Goal: Check status: Check status

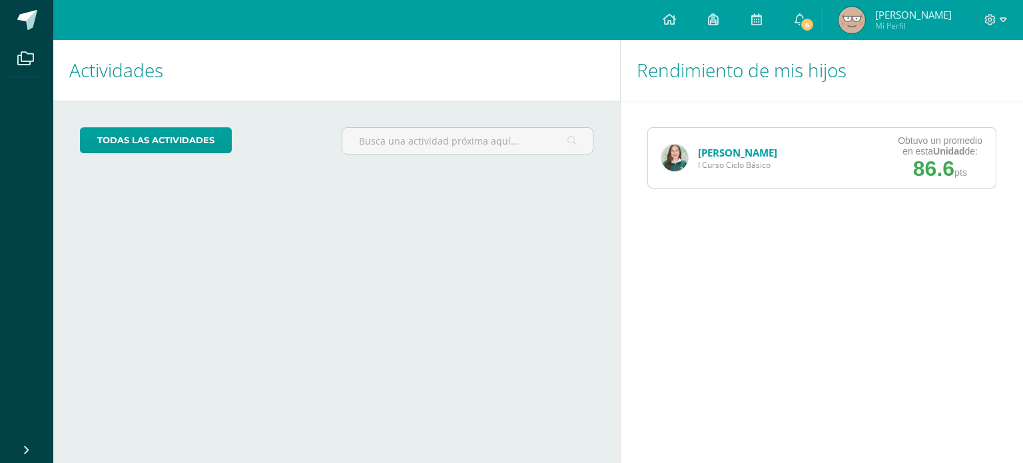
drag, startPoint x: 688, startPoint y: 155, endPoint x: 720, endPoint y: 154, distance: 32.0
click at [720, 154] on div "[PERSON_NAME] I Curso Ciclo Básico" at bounding box center [719, 158] width 143 height 60
click at [720, 154] on link "[PERSON_NAME]" at bounding box center [737, 152] width 79 height 13
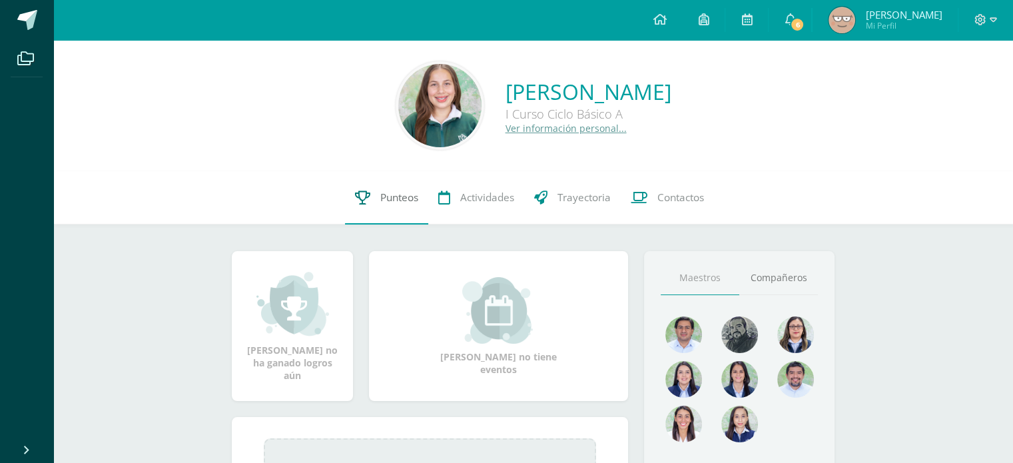
click at [376, 191] on link "Punteos" at bounding box center [386, 197] width 83 height 53
click at [374, 194] on link "Punteos" at bounding box center [386, 197] width 83 height 53
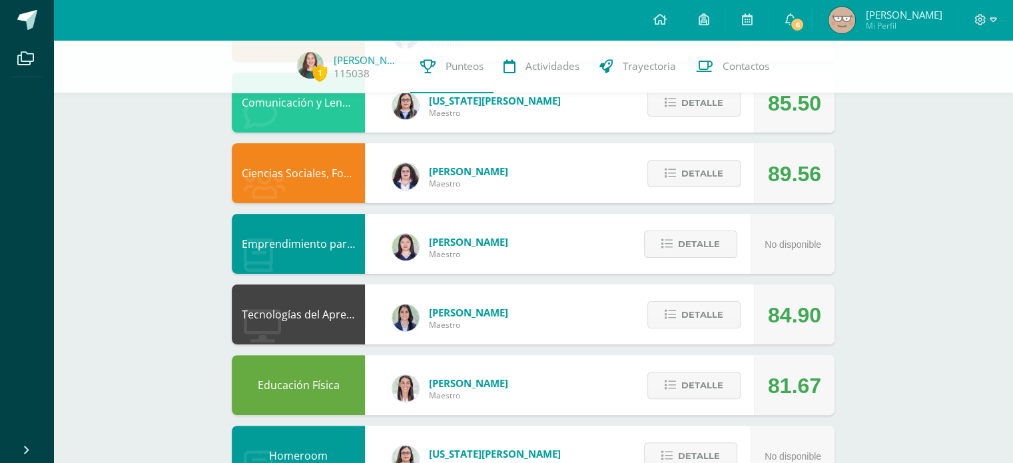
scroll to position [275, 0]
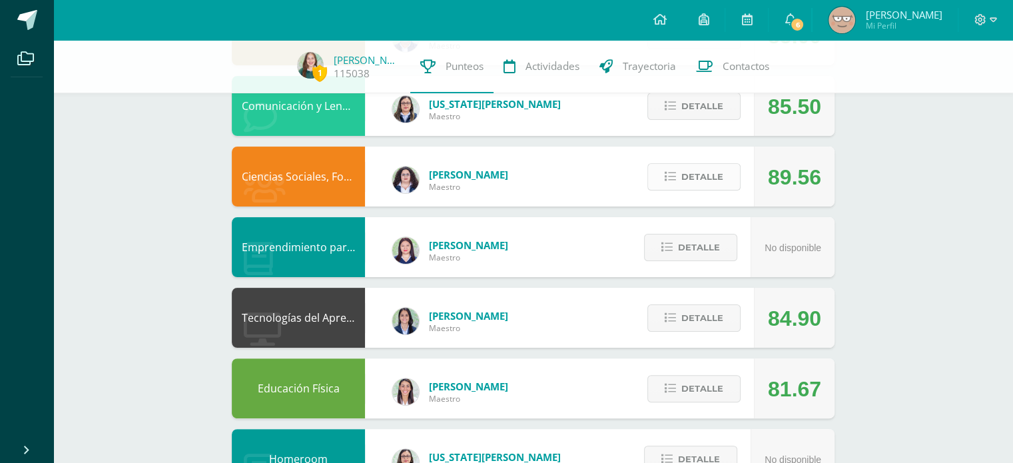
click at [708, 183] on span "Detalle" at bounding box center [703, 177] width 42 height 25
click at [787, 173] on div "89.56" at bounding box center [794, 177] width 53 height 60
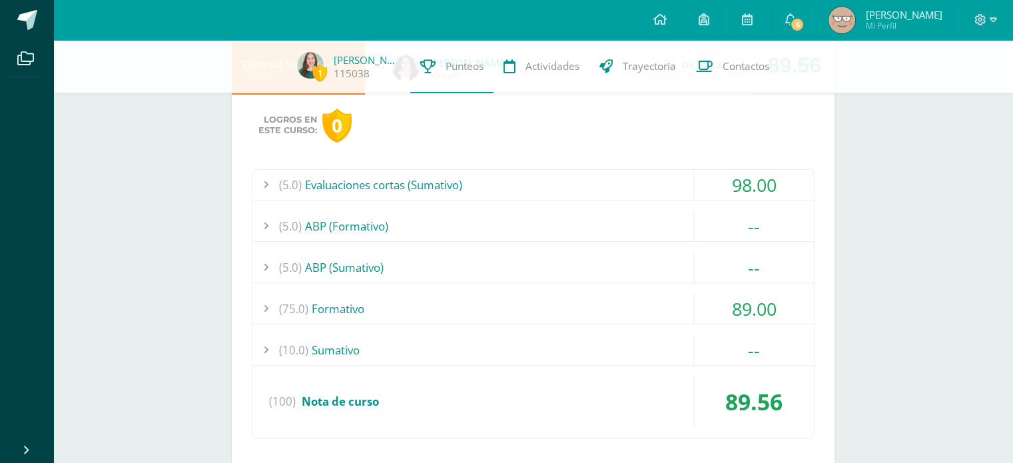
scroll to position [389, 0]
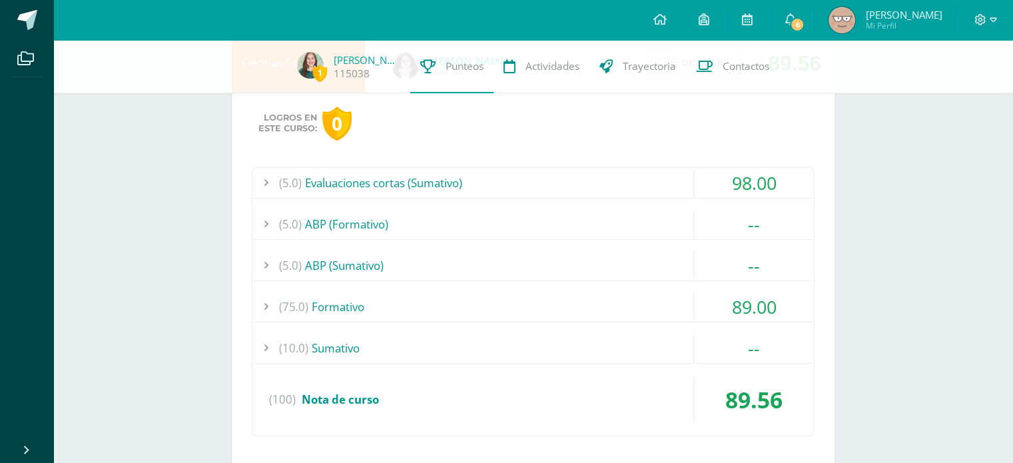
click at [491, 302] on div "(75.0) Formativo" at bounding box center [534, 307] width 562 height 30
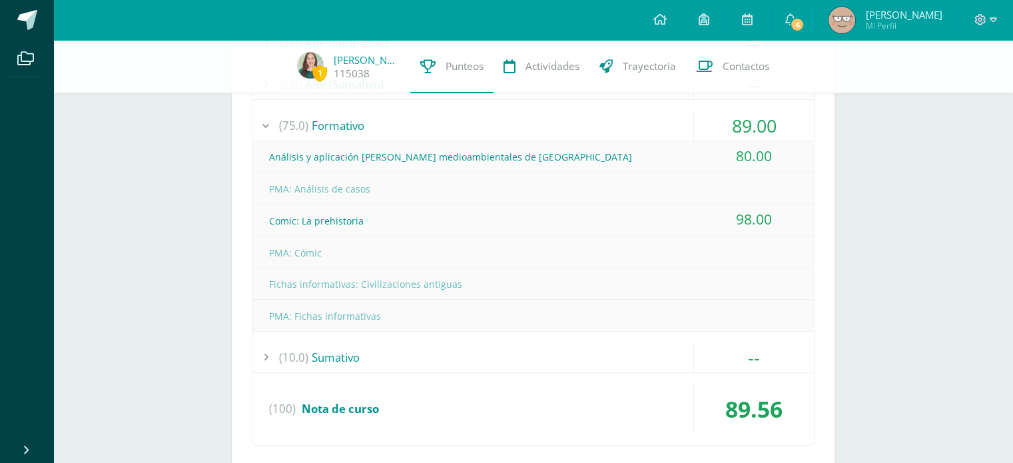
scroll to position [579, 0]
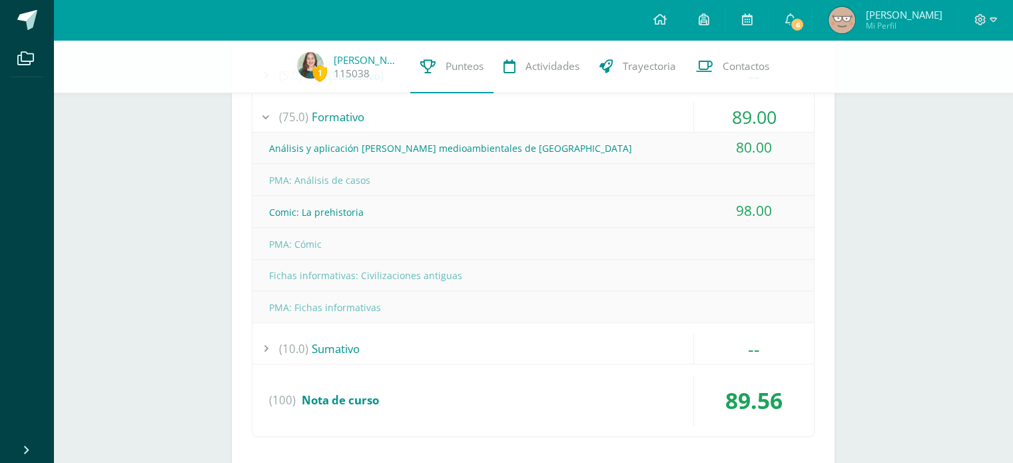
click at [576, 112] on div "(75.0) Formativo" at bounding box center [534, 117] width 562 height 30
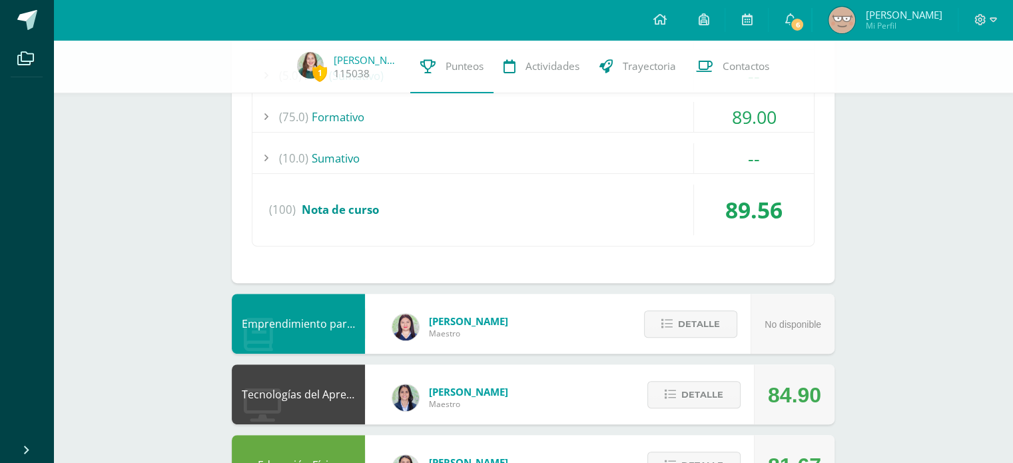
click at [576, 112] on div "(75.0) Formativo" at bounding box center [534, 117] width 562 height 30
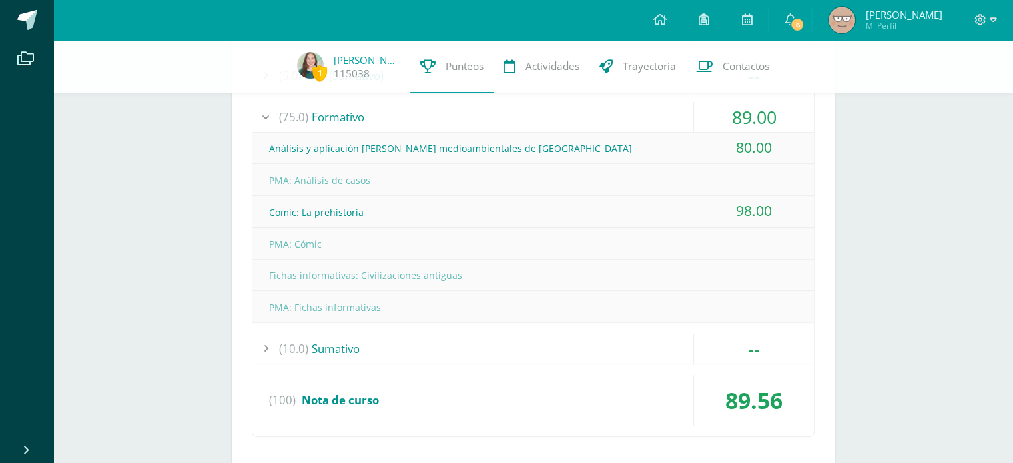
click at [576, 112] on div "(75.0) Formativo" at bounding box center [534, 117] width 562 height 30
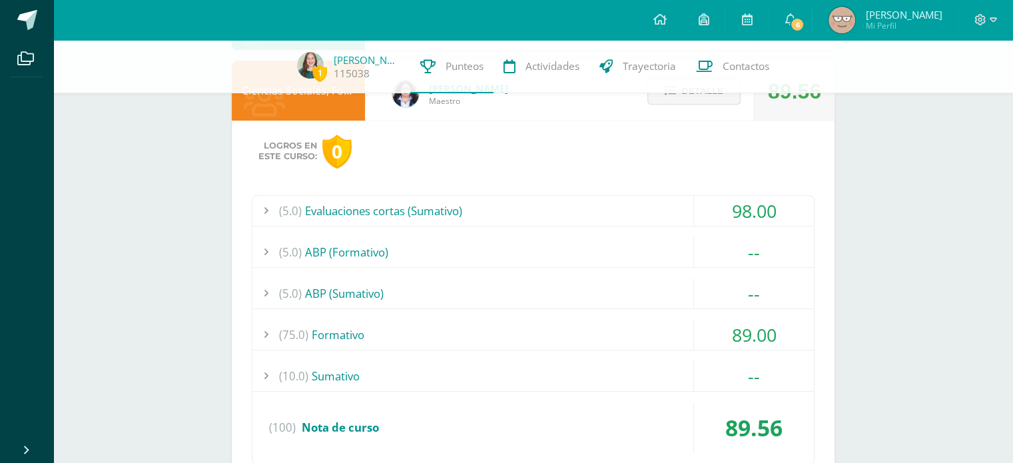
scroll to position [345, 0]
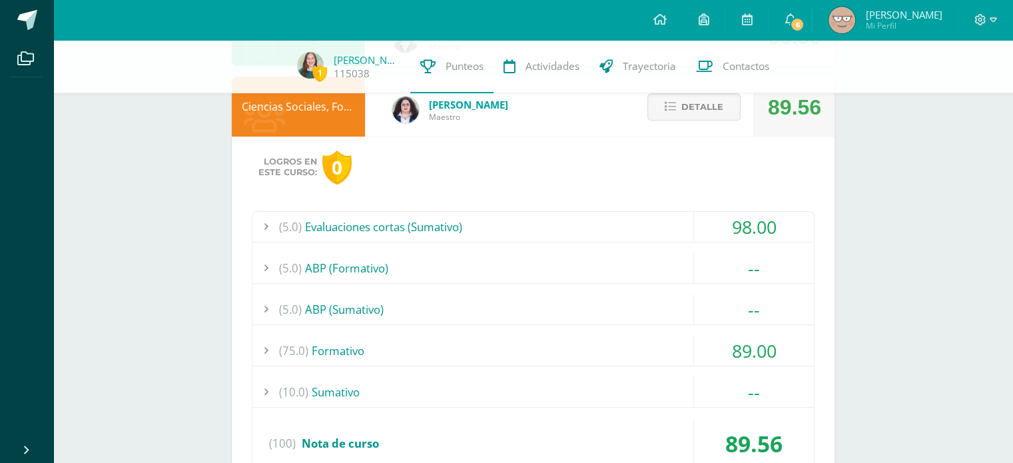
click at [400, 234] on div "(5.0) Evaluaciones cortas (Sumativo)" at bounding box center [534, 227] width 562 height 30
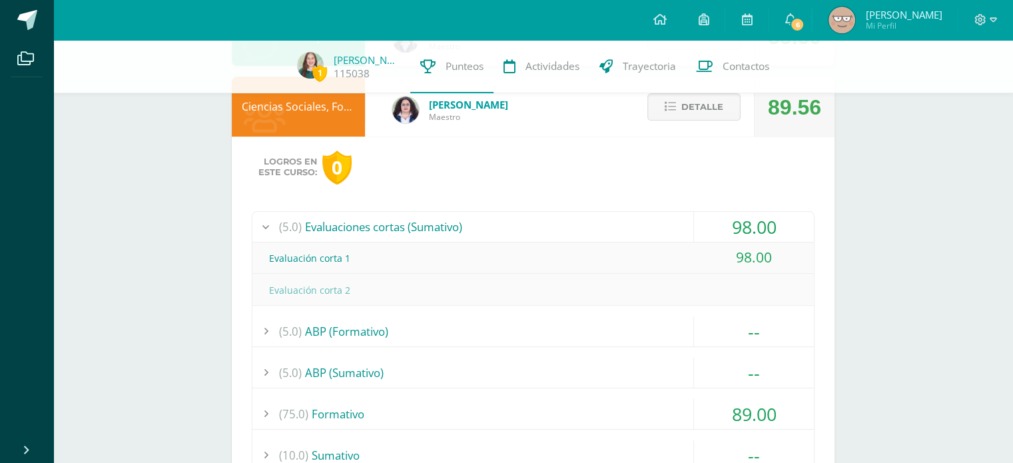
click at [277, 226] on div at bounding box center [266, 227] width 27 height 30
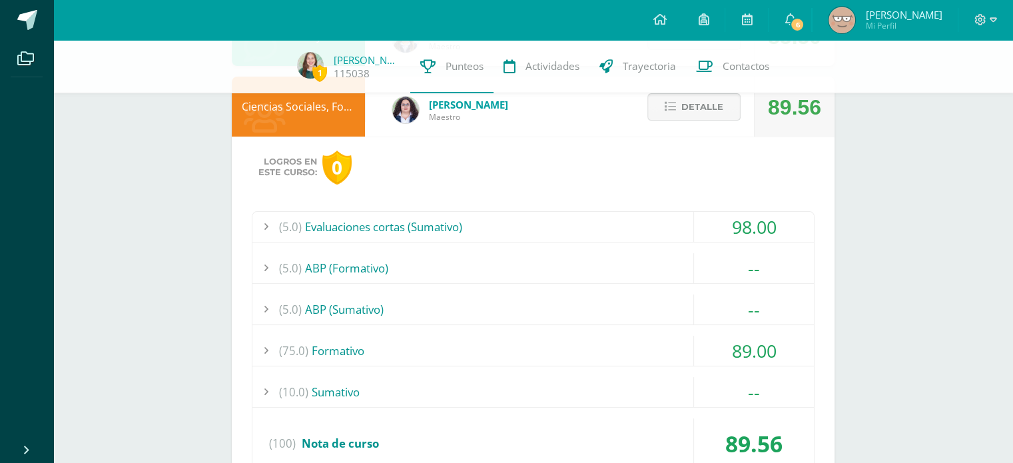
click at [716, 103] on span "Detalle" at bounding box center [703, 107] width 42 height 25
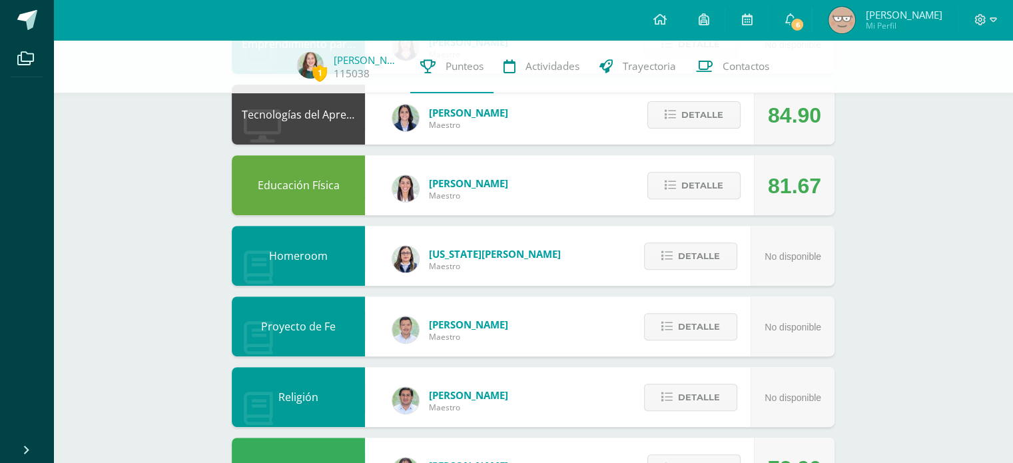
scroll to position [482, 0]
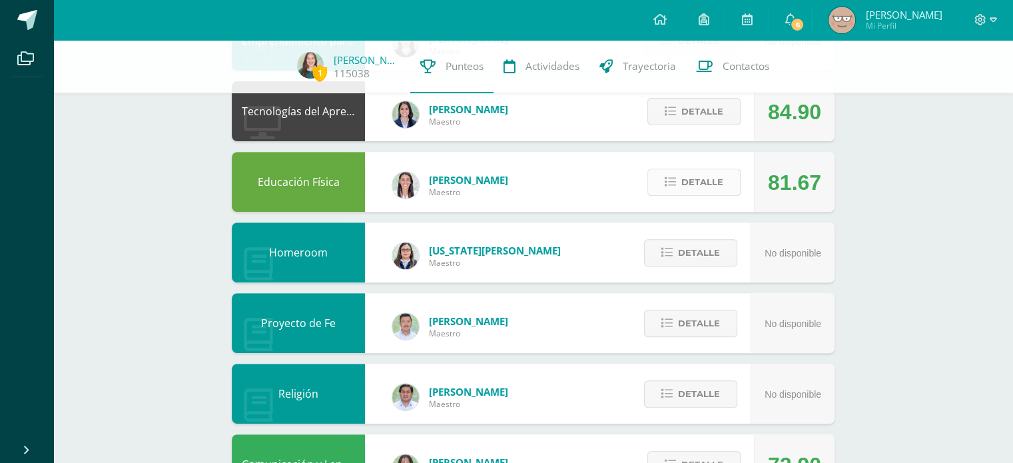
click at [674, 180] on icon at bounding box center [670, 182] width 11 height 11
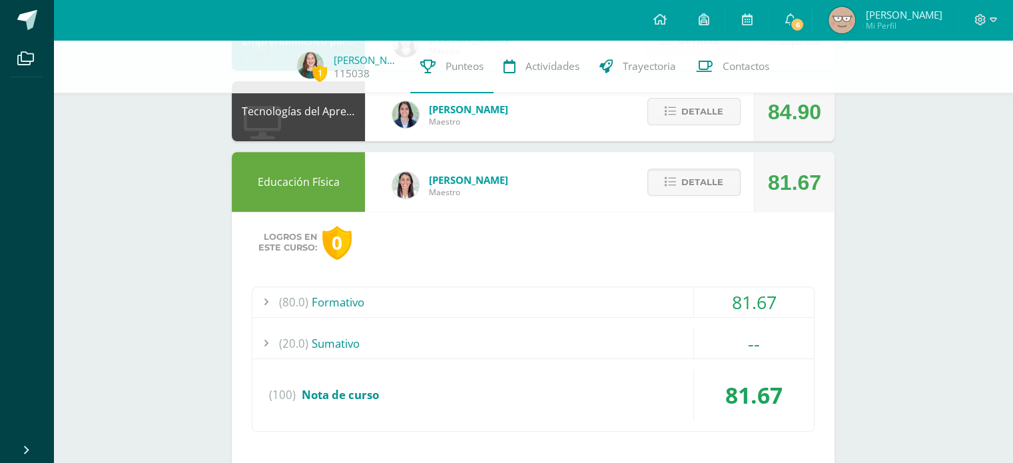
click at [608, 310] on div "(80.0) Formativo" at bounding box center [534, 302] width 562 height 30
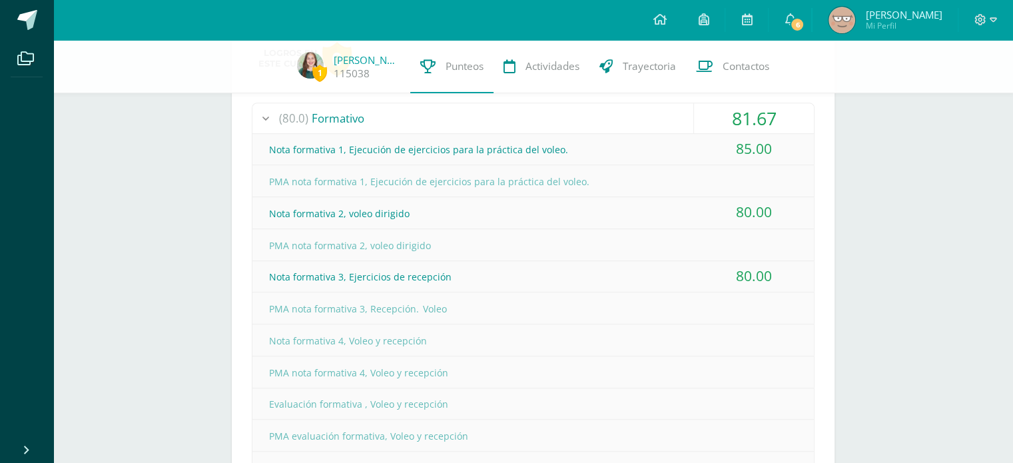
scroll to position [656, 0]
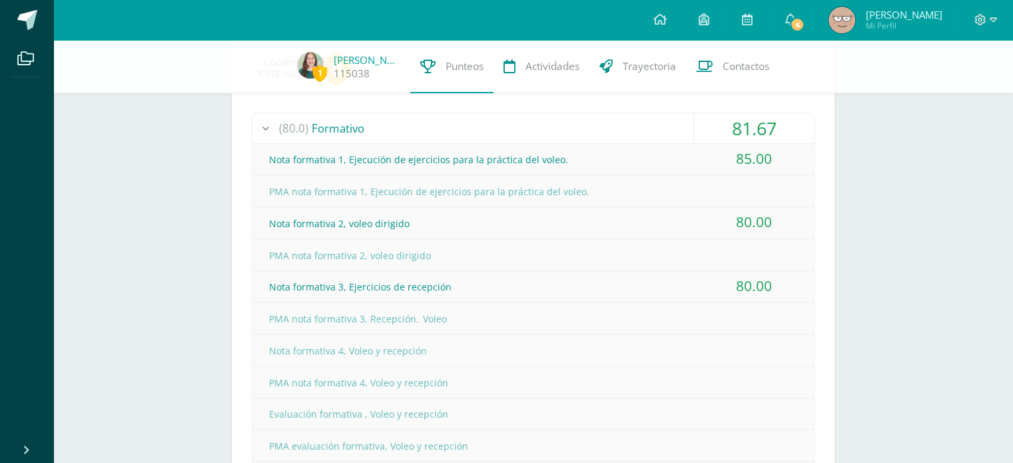
click at [611, 114] on div "(80.0) Formativo" at bounding box center [534, 128] width 562 height 30
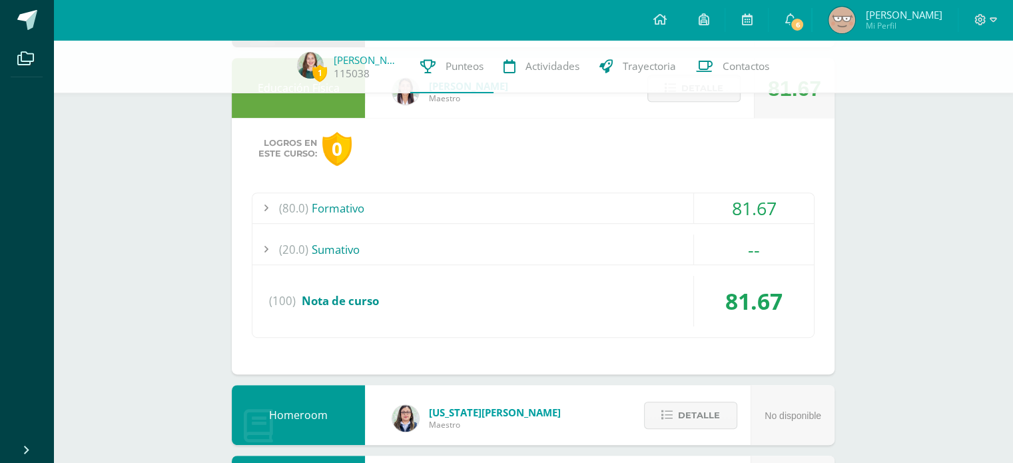
scroll to position [559, 0]
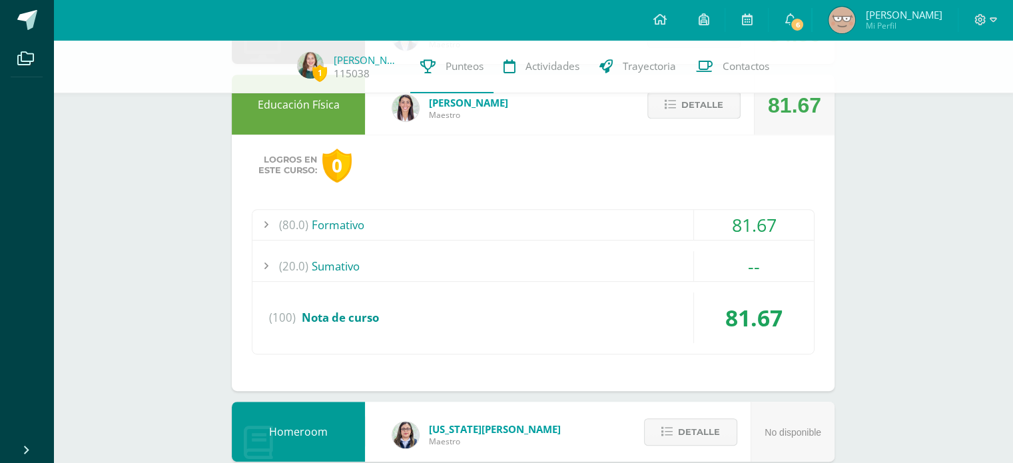
click at [709, 108] on span "Detalle" at bounding box center [703, 105] width 42 height 25
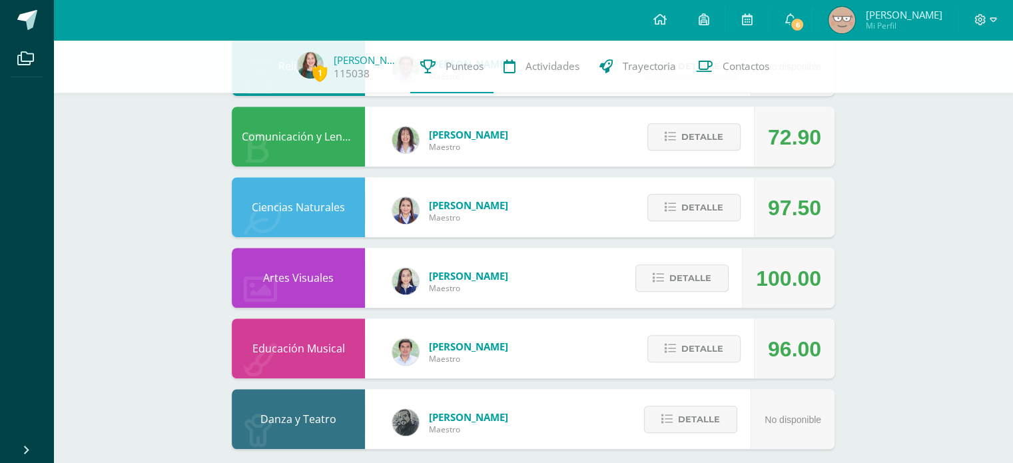
scroll to position [822, 0]
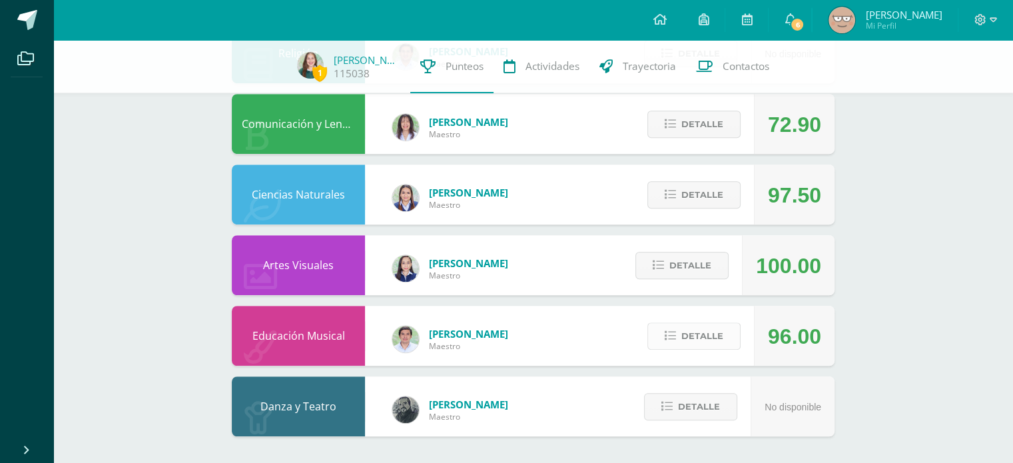
click at [719, 336] on span "Detalle" at bounding box center [703, 336] width 42 height 25
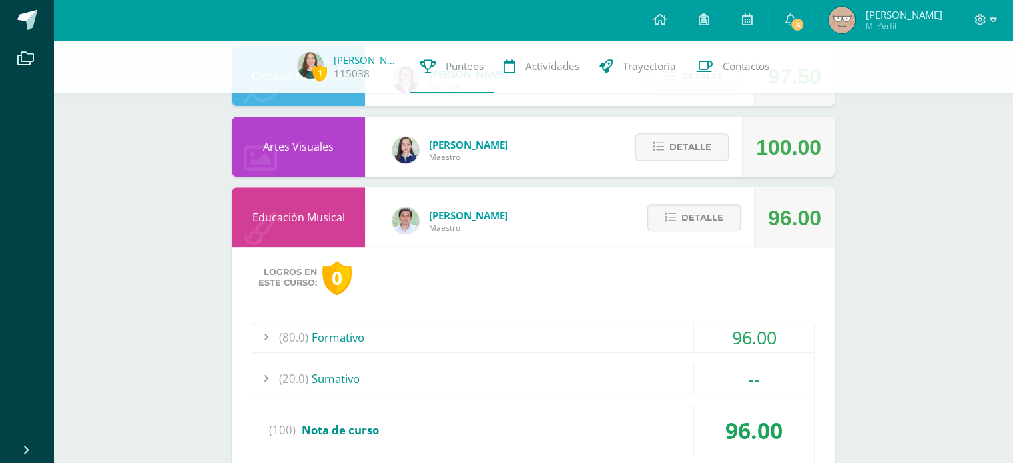
scroll to position [999, 0]
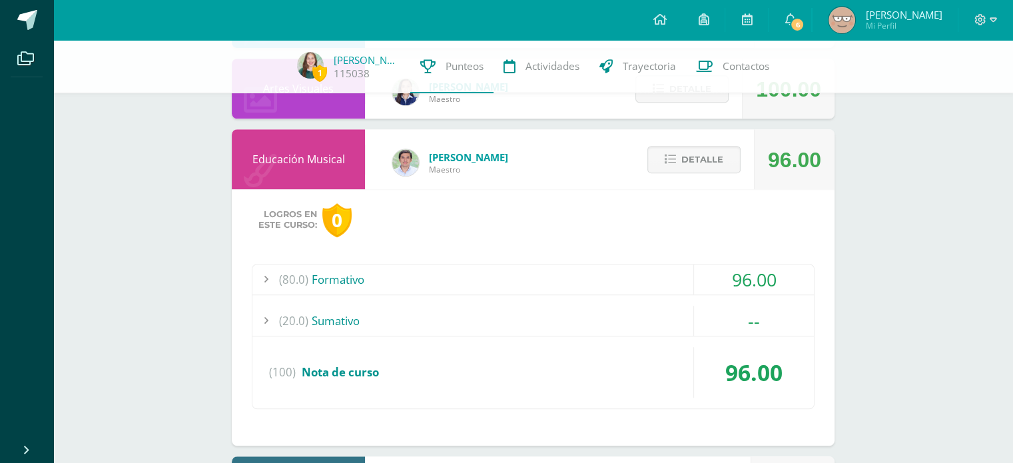
click at [698, 288] on div "96.00" at bounding box center [754, 279] width 120 height 30
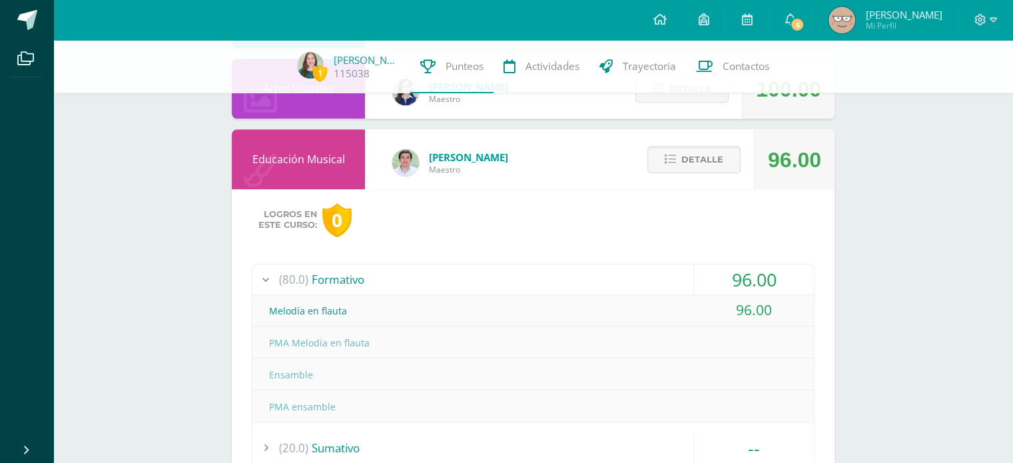
click at [670, 286] on div "(80.0) Formativo" at bounding box center [534, 279] width 562 height 30
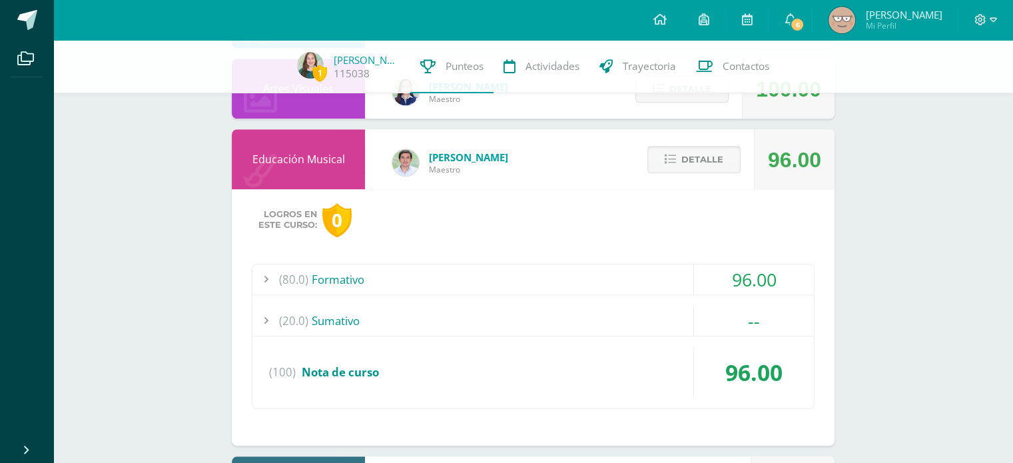
click at [690, 153] on span "Detalle" at bounding box center [703, 159] width 42 height 25
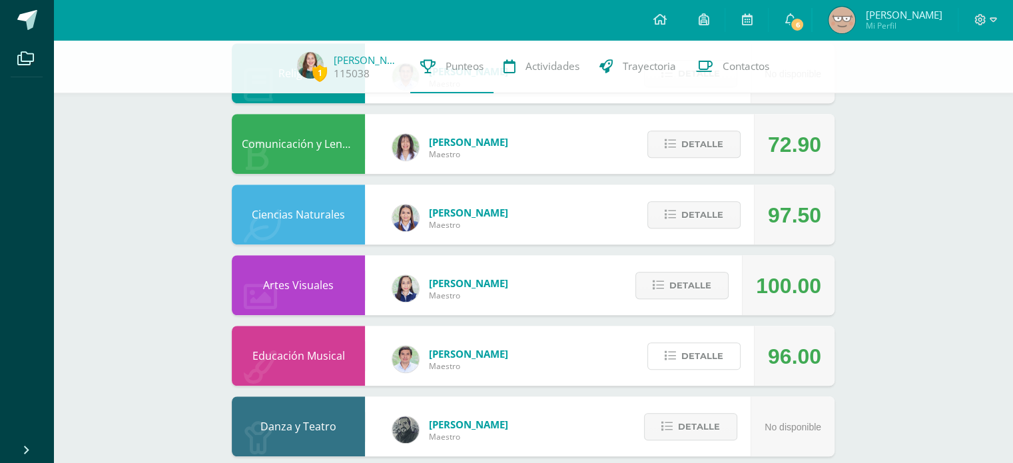
scroll to position [771, 0]
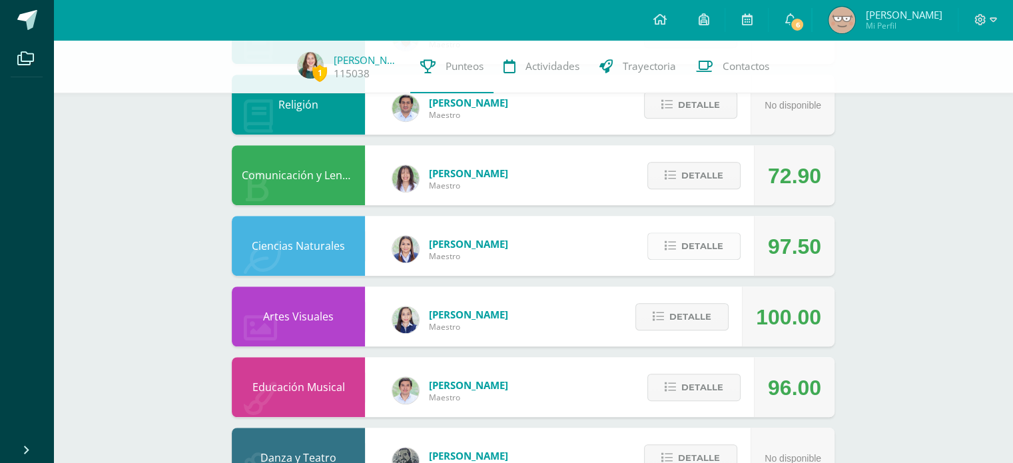
click at [732, 257] on button "Detalle" at bounding box center [694, 246] width 93 height 27
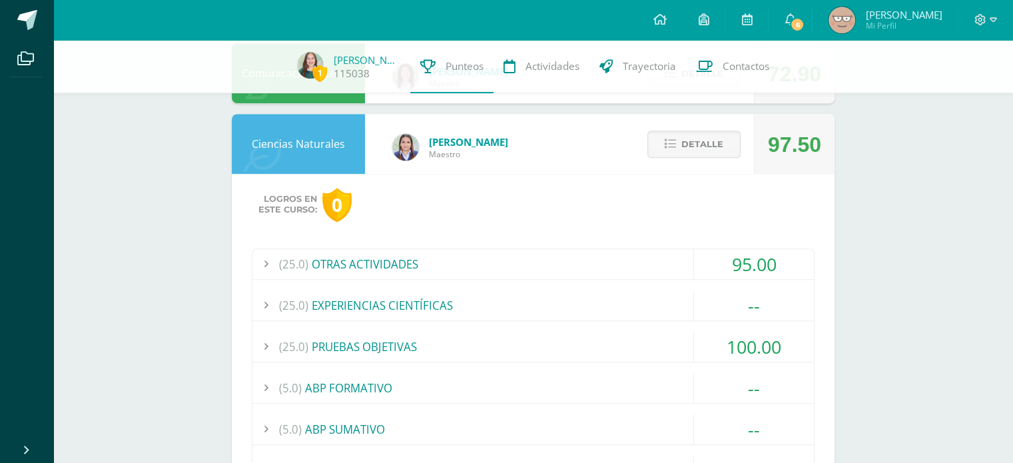
scroll to position [889, 0]
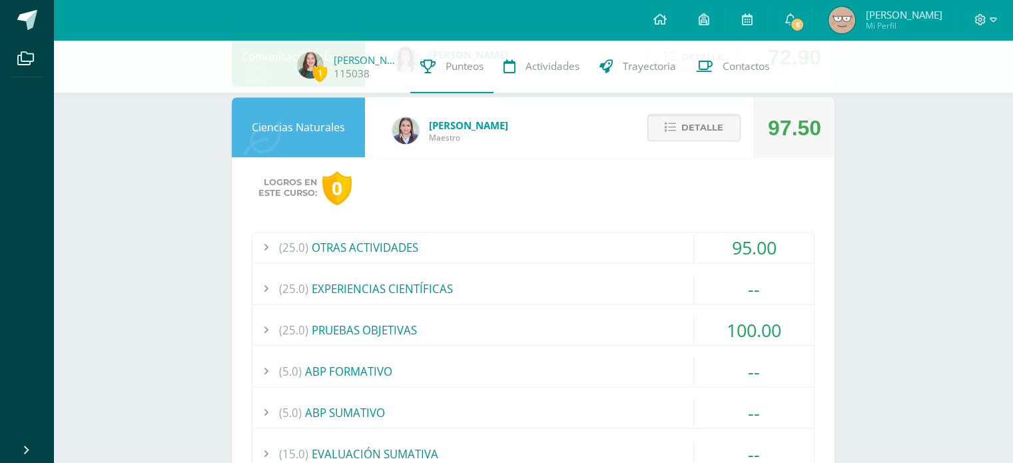
click at [549, 251] on div "(25.0) OTRAS ACTIVIDADES" at bounding box center [534, 248] width 562 height 30
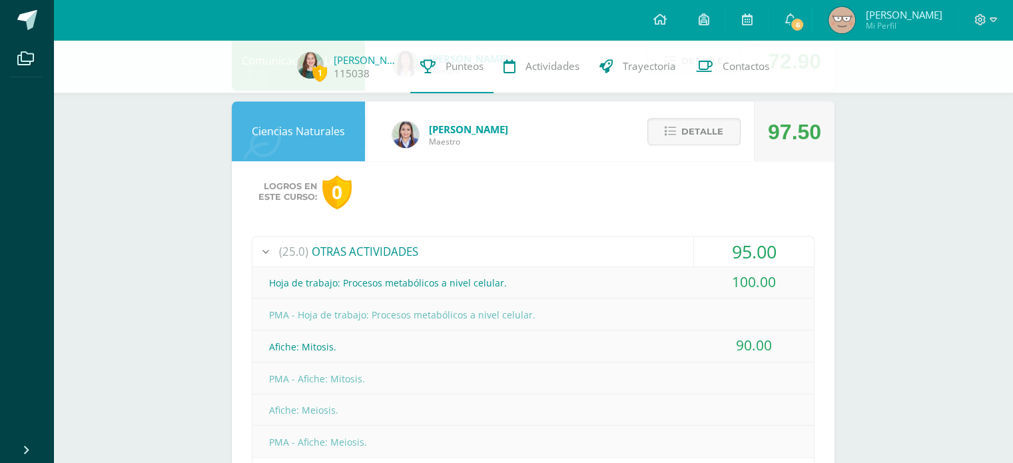
scroll to position [887, 0]
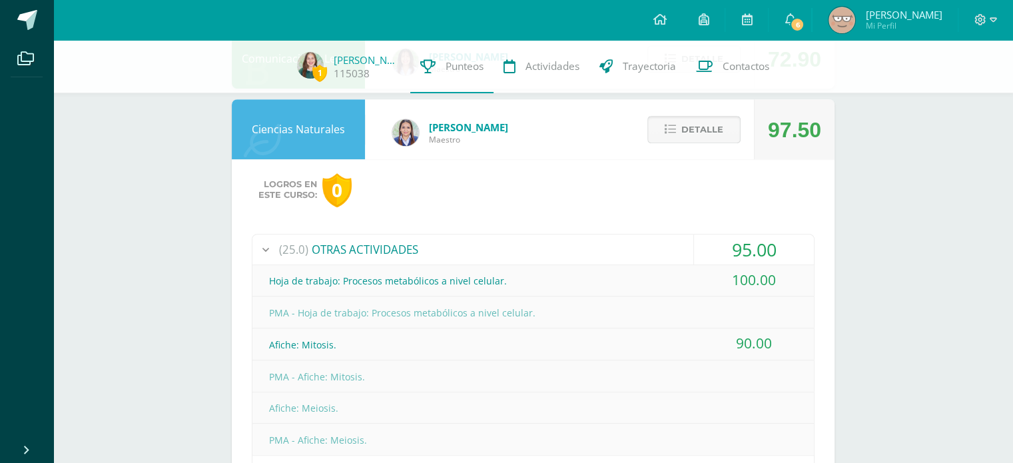
click at [701, 130] on span "Detalle" at bounding box center [703, 129] width 42 height 25
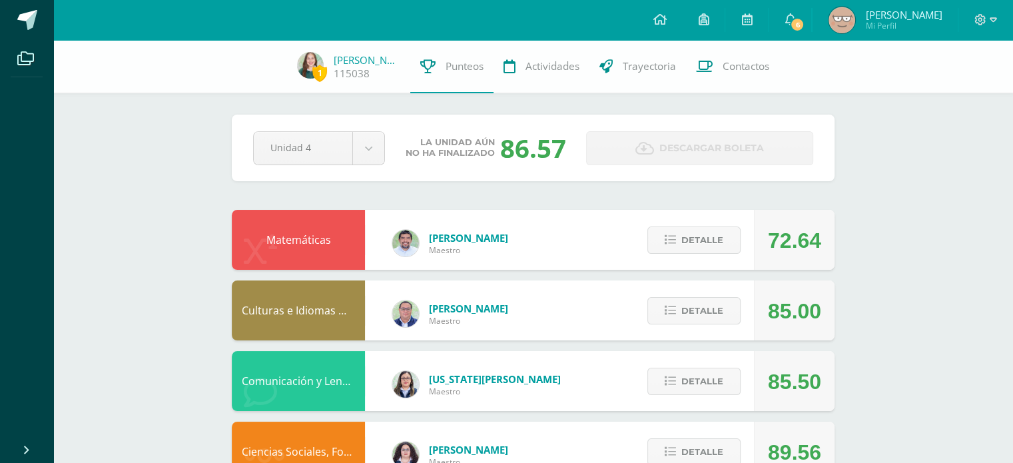
scroll to position [1, 0]
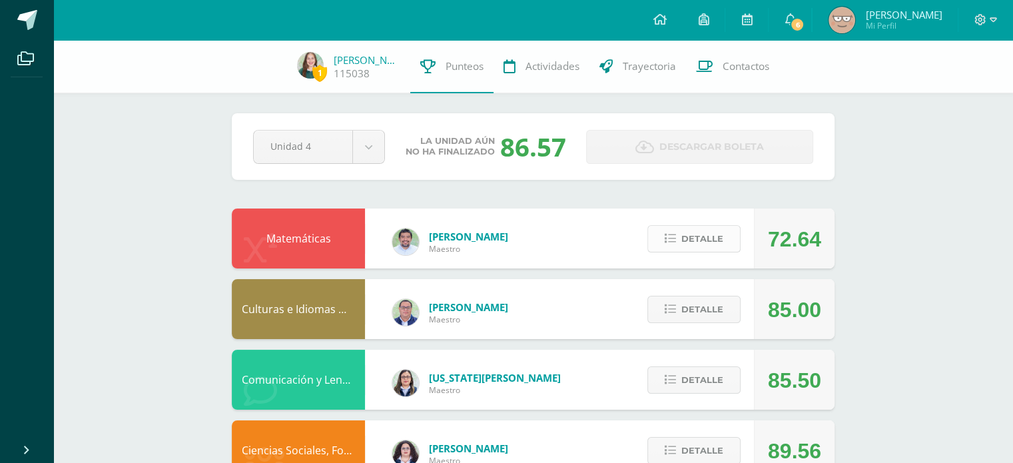
click at [685, 236] on span "Detalle" at bounding box center [703, 239] width 42 height 25
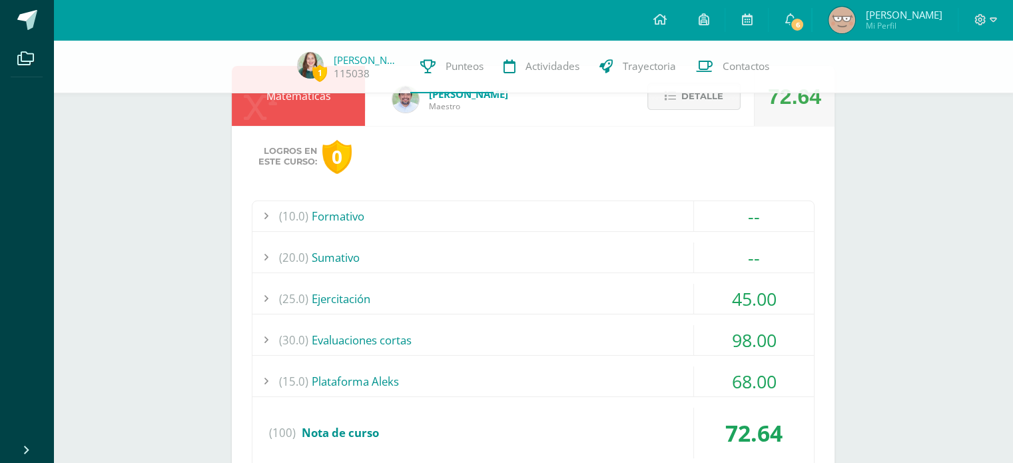
scroll to position [125, 0]
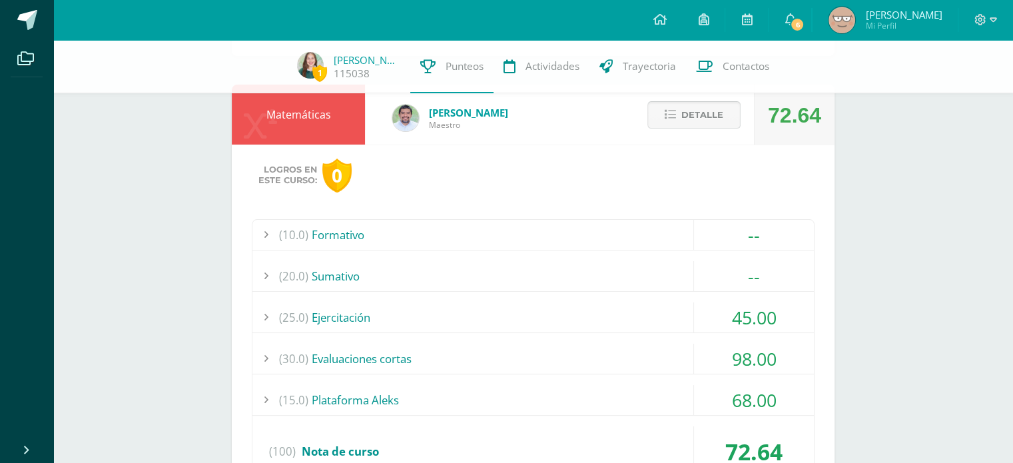
click at [698, 107] on span "Detalle" at bounding box center [703, 115] width 42 height 25
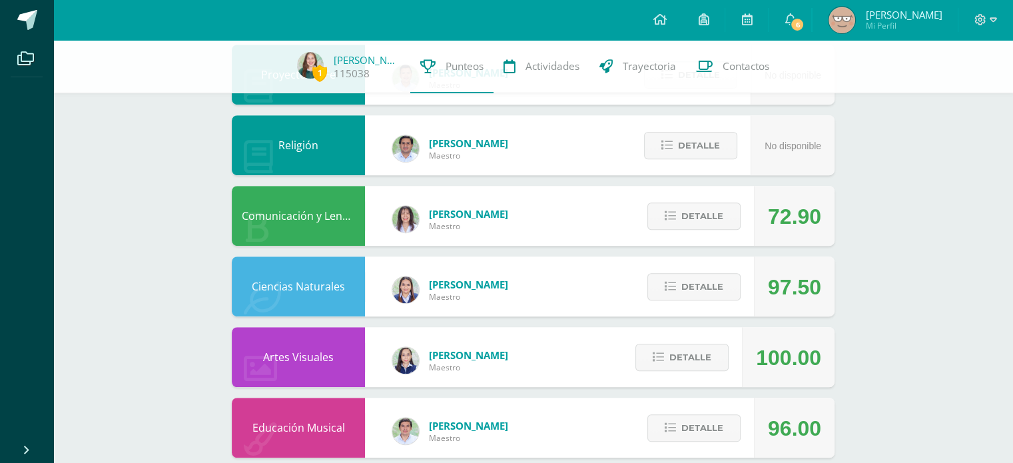
scroll to position [790, 0]
